Goal: Transaction & Acquisition: Purchase product/service

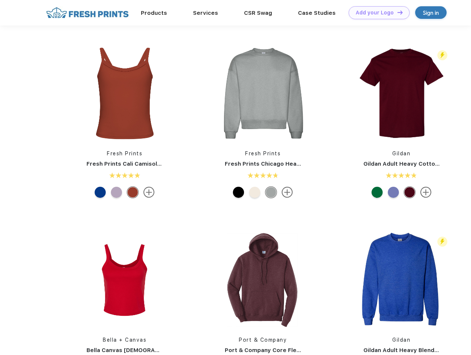
click at [377, 13] on link "Add your Logo Design Tool" at bounding box center [379, 12] width 61 height 13
click at [0, 0] on div "Design Tool" at bounding box center [0, 0] width 0 height 0
click at [397, 12] on link "Add your Logo Design Tool" at bounding box center [379, 12] width 61 height 13
click at [125, 93] on img at bounding box center [124, 93] width 98 height 98
click at [100, 192] on div at bounding box center [100, 192] width 11 height 11
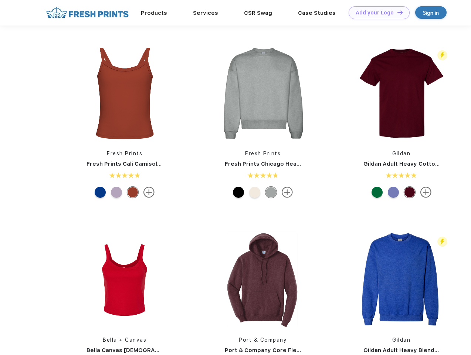
click at [117, 192] on div at bounding box center [116, 192] width 11 height 11
click at [133, 192] on div at bounding box center [132, 192] width 11 height 11
click at [263, 93] on img at bounding box center [263, 93] width 98 height 98
click at [239, 192] on div at bounding box center [238, 192] width 11 height 11
click at [255, 192] on div at bounding box center [254, 192] width 11 height 11
